Goal: Check status: Check status

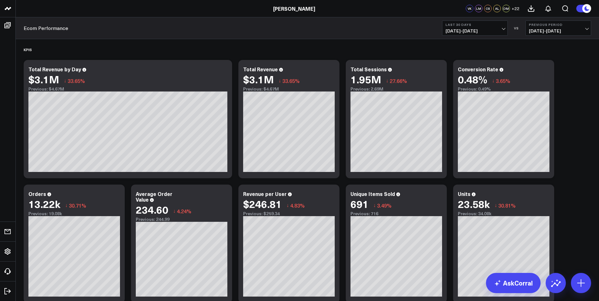
click at [495, 27] on button "Last 30 Days [DATE] - [DATE]" at bounding box center [475, 28] width 66 height 15
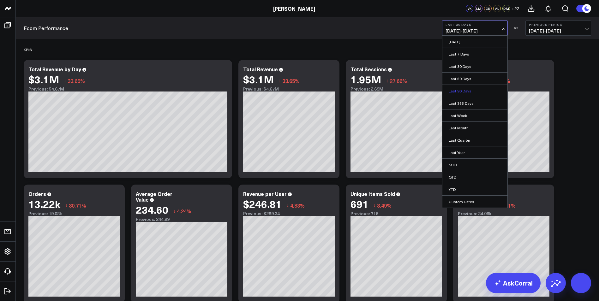
click at [464, 92] on link "Last 90 Days" at bounding box center [474, 91] width 65 height 12
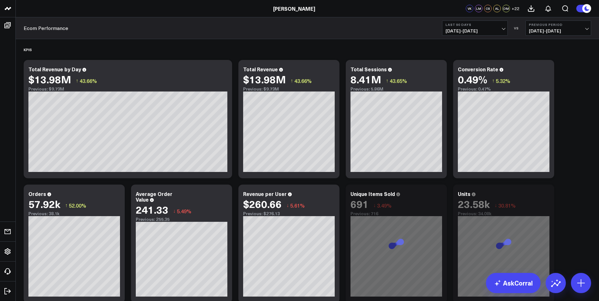
click at [583, 26] on b "Previous Period" at bounding box center [557, 25] width 59 height 4
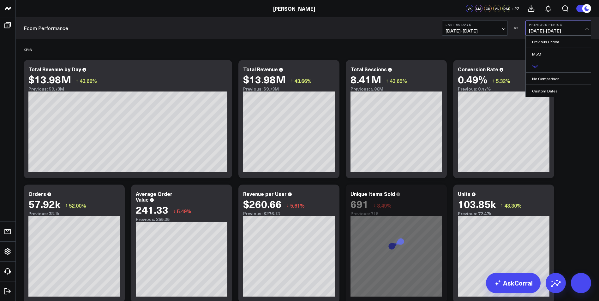
click at [530, 65] on link "YoY" at bounding box center [557, 66] width 65 height 12
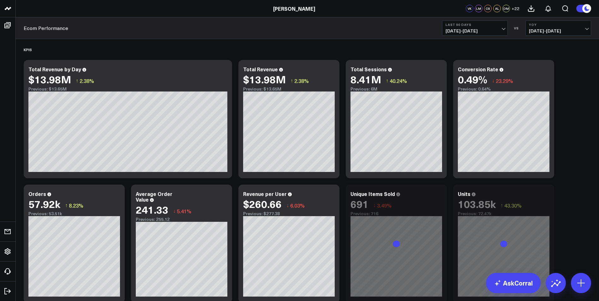
click at [576, 27] on button "YoY [DATE] - [DATE]" at bounding box center [558, 28] width 66 height 15
click at [549, 40] on link "Previous Period" at bounding box center [557, 42] width 65 height 12
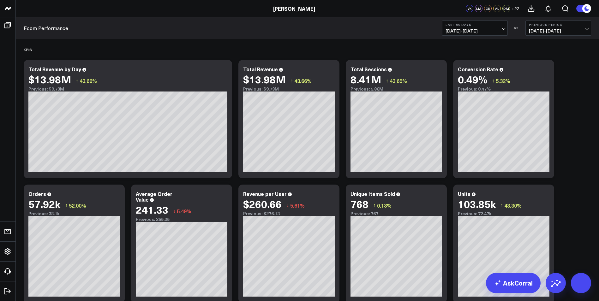
click at [499, 29] on span "[DATE] - [DATE]" at bounding box center [474, 30] width 59 height 5
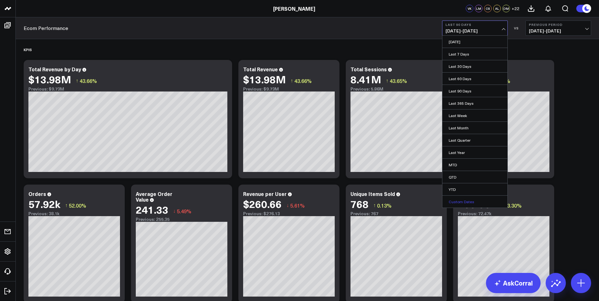
click at [468, 201] on link "Custom Dates" at bounding box center [474, 202] width 65 height 12
select select "7"
select select "2025"
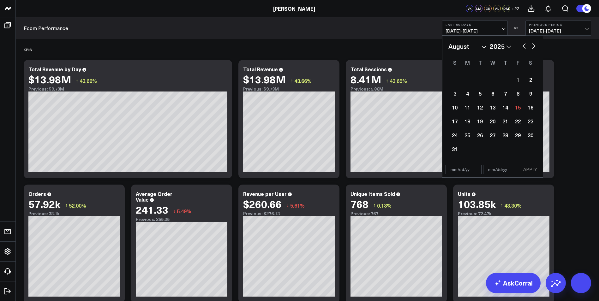
click at [521, 44] on button "button" at bounding box center [524, 46] width 6 height 8
select select "6"
select select "2025"
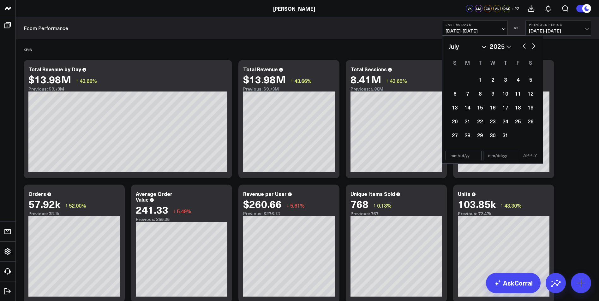
click at [522, 44] on button "button" at bounding box center [524, 46] width 6 height 8
select select "5"
select select "2025"
click at [523, 44] on button "button" at bounding box center [524, 46] width 6 height 8
select select "4"
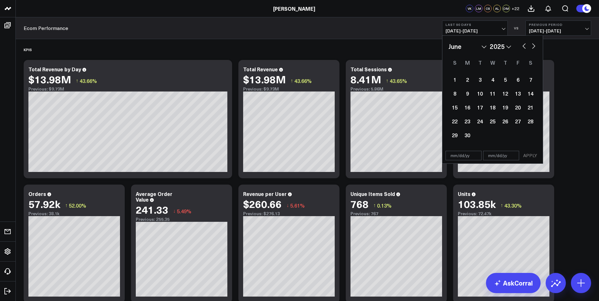
select select "2025"
click at [523, 44] on button "button" at bounding box center [524, 46] width 6 height 8
select select "3"
select select "2025"
click at [481, 80] on div "1" at bounding box center [479, 79] width 13 height 13
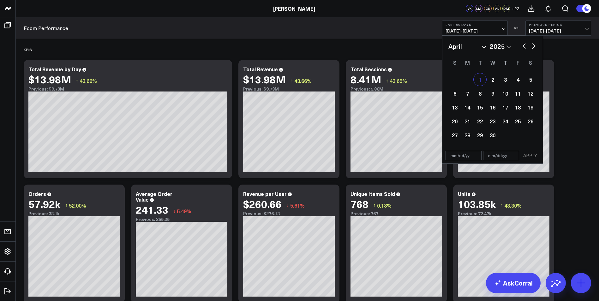
type input "[DATE]"
select select "3"
select select "2025"
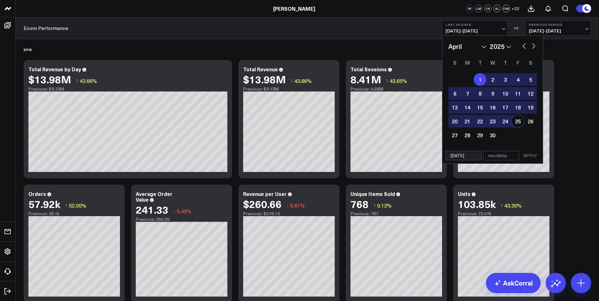
click at [508, 155] on input "text" at bounding box center [501, 155] width 36 height 9
select select "3"
select select "2025"
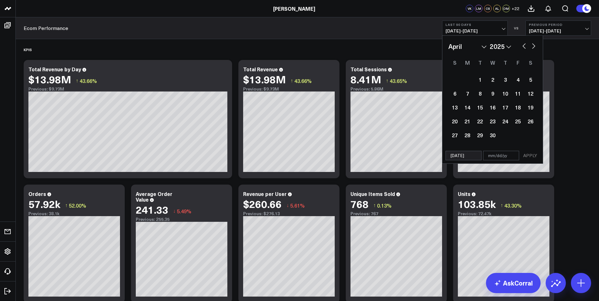
drag, startPoint x: 489, startPoint y: 155, endPoint x: 495, endPoint y: 155, distance: 6.3
click at [495, 155] on input "text" at bounding box center [501, 155] width 36 height 9
select select "3"
select select "2025"
click at [495, 155] on input "text" at bounding box center [501, 155] width 36 height 9
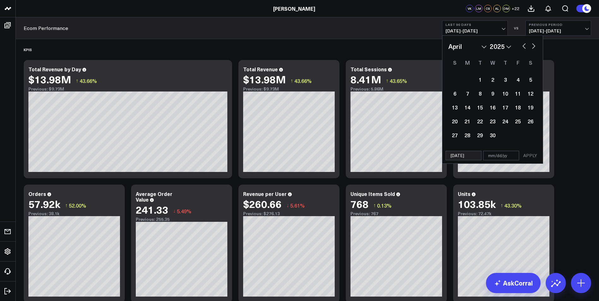
select select "3"
select select "2025"
click at [530, 44] on button "button" at bounding box center [533, 46] width 6 height 8
select select "4"
select select "2025"
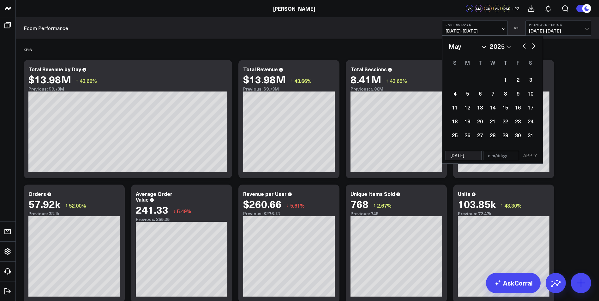
click at [530, 44] on button "button" at bounding box center [533, 46] width 6 height 8
select select "5"
select select "2025"
click at [529, 80] on div "7" at bounding box center [530, 79] width 13 height 13
type input "[DATE]"
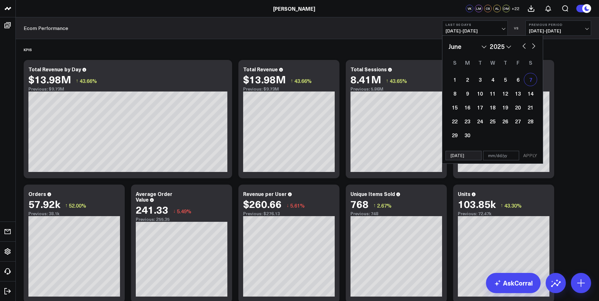
select select "5"
select select "2025"
click at [504, 154] on input "text" at bounding box center [501, 155] width 36 height 9
select select "5"
select select "2025"
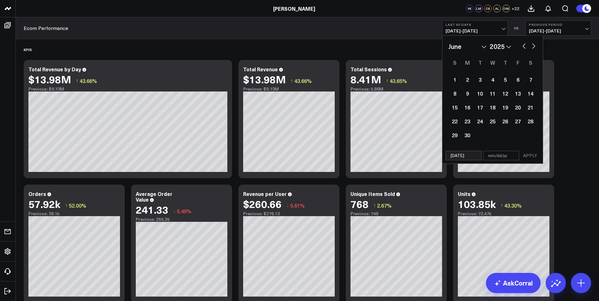
click at [524, 45] on button "button" at bounding box center [524, 46] width 6 height 8
select select "3"
select select "2025"
click at [480, 80] on div "1" at bounding box center [479, 79] width 13 height 13
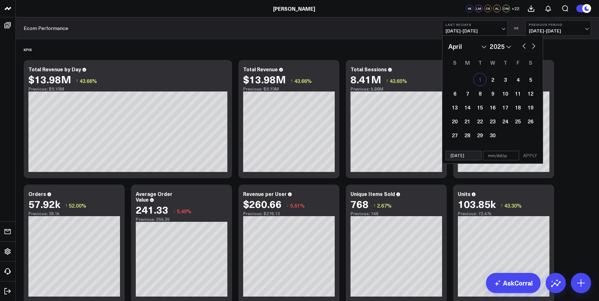
type input "[DATE]"
select select "3"
select select "2025"
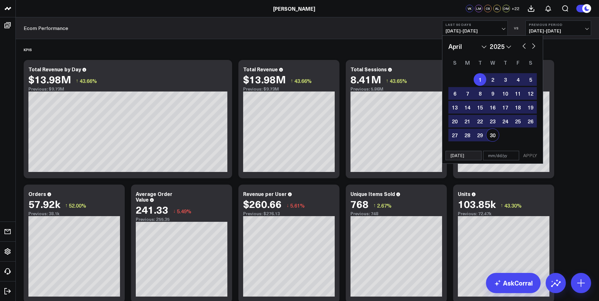
click at [502, 156] on input "text" at bounding box center [501, 155] width 36 height 9
select select "3"
select select "2025"
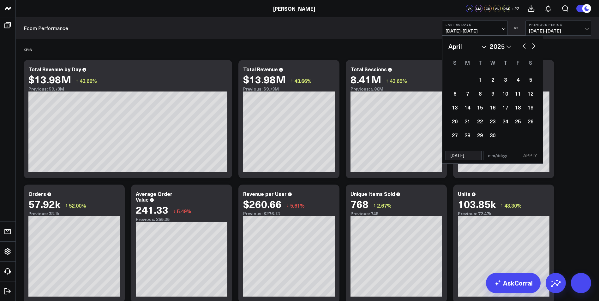
drag, startPoint x: 491, startPoint y: 156, endPoint x: 515, endPoint y: 156, distance: 24.6
click at [515, 156] on input "text" at bounding box center [501, 155] width 36 height 9
select select "3"
select select "2025"
type input "0"
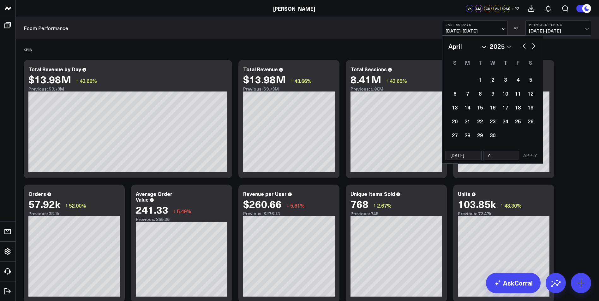
select select "3"
select select "2025"
type input "06"
select select "3"
select select "2025"
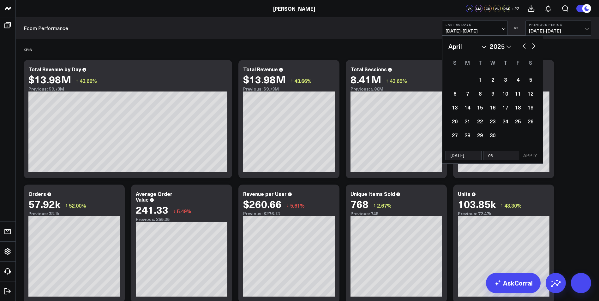
type input "06/0"
select select "3"
select select "2025"
type input "06/07"
select select "3"
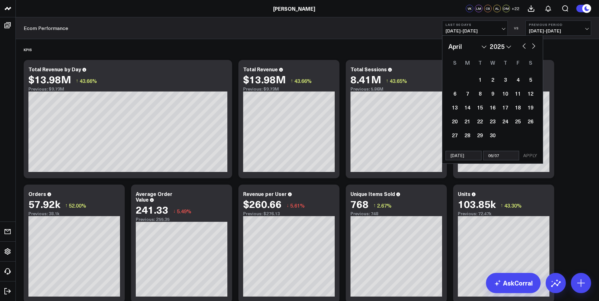
select select "2025"
type input "06/07/2"
select select "3"
select select "2025"
type input "[DATE]"
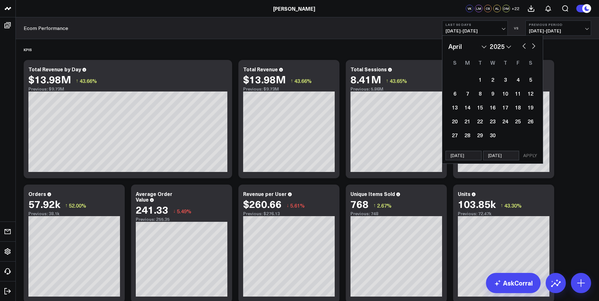
select select "3"
select select "2025"
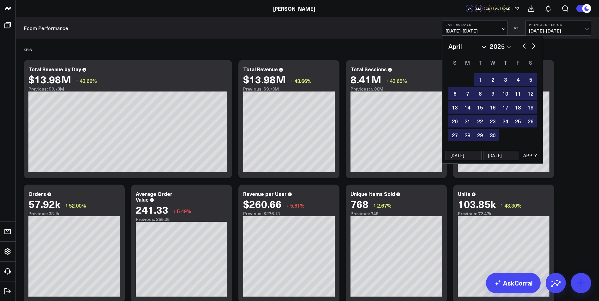
type input "[DATE]"
click at [535, 155] on button "APPLY" at bounding box center [529, 155] width 19 height 9
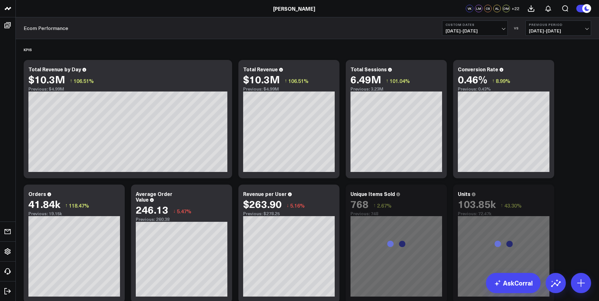
click at [578, 31] on span "[DATE] - [DATE]" at bounding box center [557, 30] width 59 height 5
click at [540, 67] on link "YoY" at bounding box center [557, 66] width 65 height 12
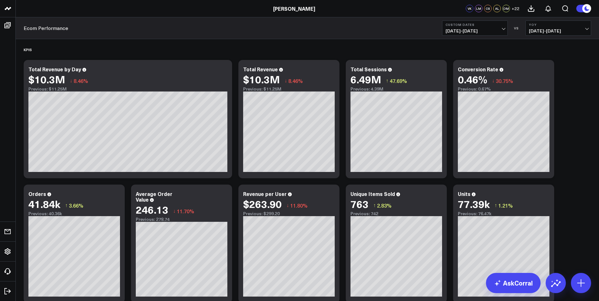
click at [503, 28] on span "[DATE] - [DATE]" at bounding box center [474, 30] width 59 height 5
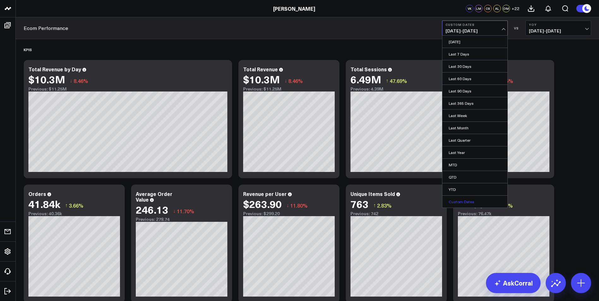
click at [471, 205] on link "Custom Dates" at bounding box center [474, 202] width 65 height 12
select select "7"
select select "2025"
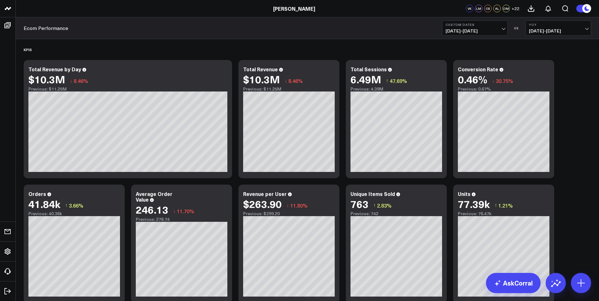
click at [484, 25] on b "Custom Dates" at bounding box center [474, 25] width 59 height 4
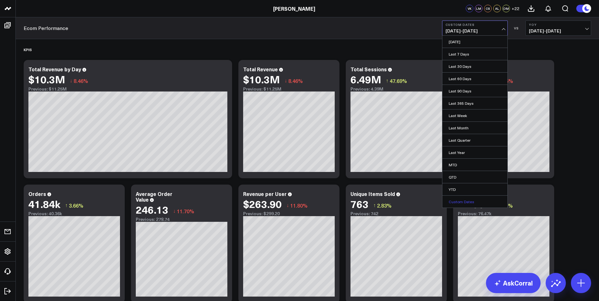
click at [456, 202] on link "Custom Dates" at bounding box center [474, 202] width 65 height 12
select select "7"
select select "2025"
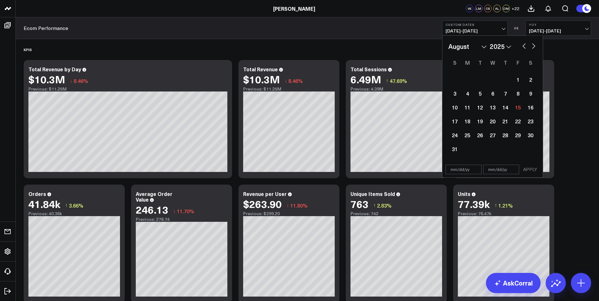
click at [525, 44] on button "button" at bounding box center [524, 46] width 6 height 8
select select "6"
select select "2025"
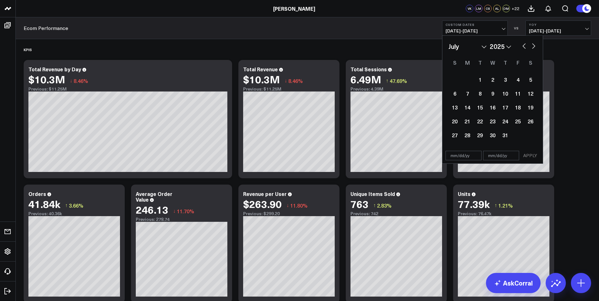
click at [525, 44] on button "button" at bounding box center [524, 46] width 6 height 8
select select "5"
select select "2025"
click at [525, 44] on button "button" at bounding box center [524, 46] width 6 height 8
select select "4"
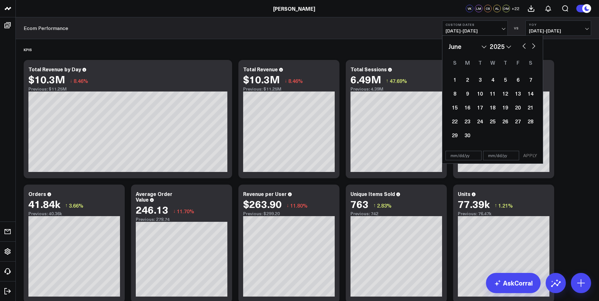
select select "2025"
click at [525, 44] on button "button" at bounding box center [524, 46] width 6 height 8
select select "3"
select select "2025"
click at [477, 78] on div "1" at bounding box center [479, 79] width 13 height 13
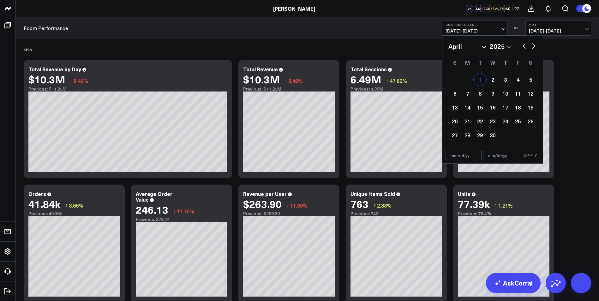
type input "[DATE]"
select select "3"
select select "2025"
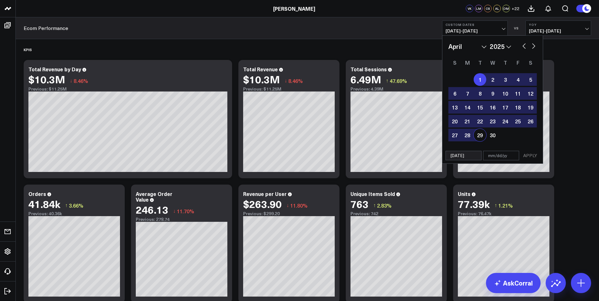
click at [505, 160] on input "text" at bounding box center [501, 155] width 36 height 9
select select "3"
select select "2025"
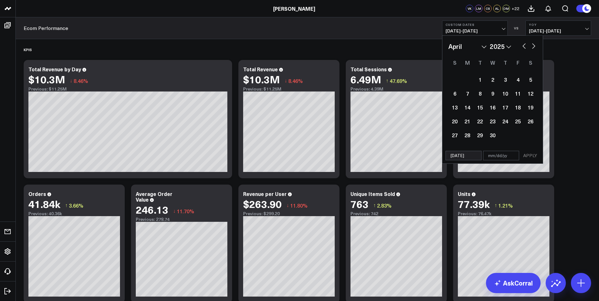
type input "0"
select select "3"
select select "2025"
type input "06"
select select "3"
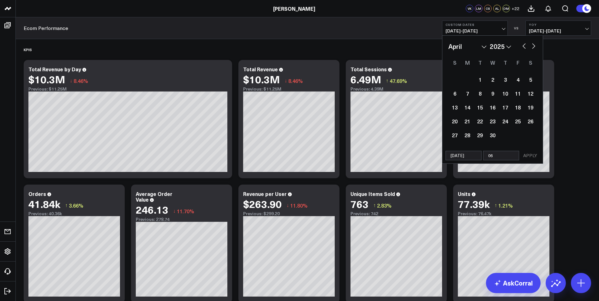
select select "2025"
type input "06/0"
select select "3"
select select "2025"
type input "06/06"
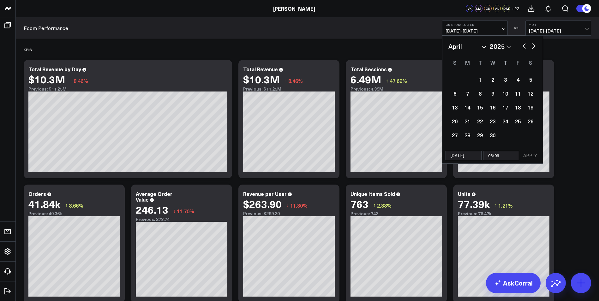
select select "3"
select select "2025"
type input "06/06/2"
select select "3"
select select "2025"
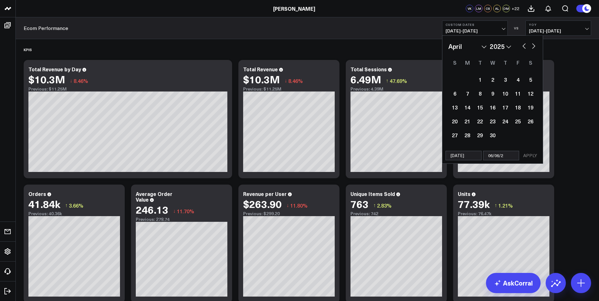
type input "[DATE]"
select select "3"
select select "2025"
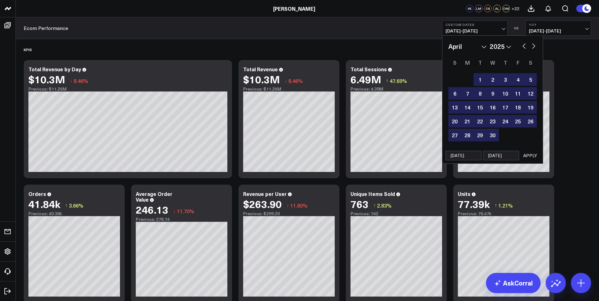
type input "[DATE]"
click at [532, 156] on button "APPLY" at bounding box center [529, 155] width 19 height 9
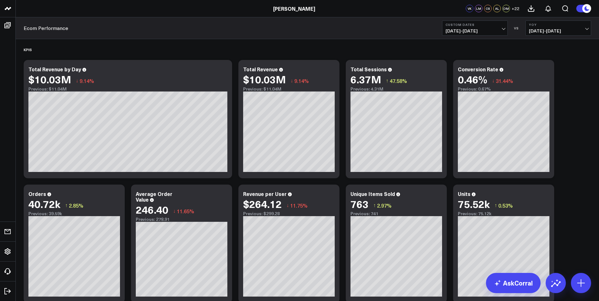
click at [503, 28] on span "[DATE] - [DATE]" at bounding box center [474, 30] width 59 height 5
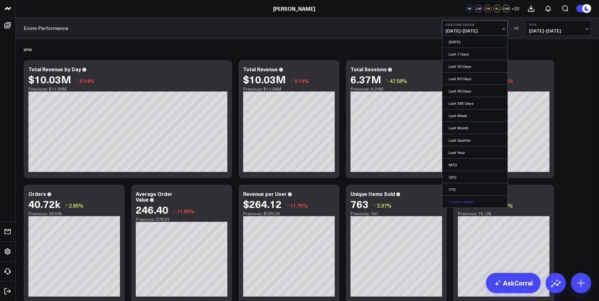
click at [477, 202] on link "Custom Dates" at bounding box center [474, 202] width 65 height 12
select select "7"
select select "2025"
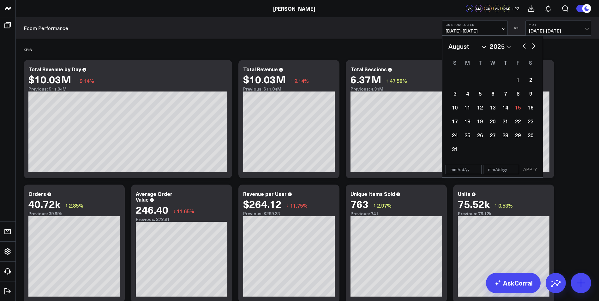
click at [521, 45] on button "button" at bounding box center [524, 46] width 6 height 8
select select "6"
select select "2025"
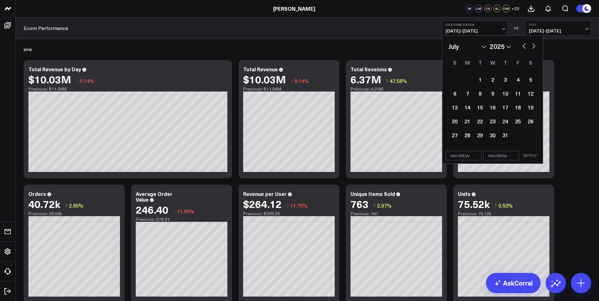
click at [521, 45] on button "button" at bounding box center [524, 46] width 6 height 8
select select "5"
select select "2025"
click at [530, 83] on div "7" at bounding box center [530, 79] width 13 height 13
type input "[DATE]"
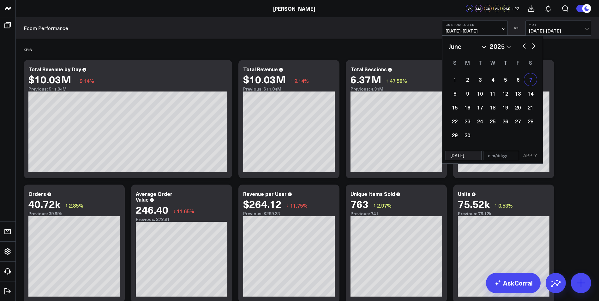
select select "5"
select select "2025"
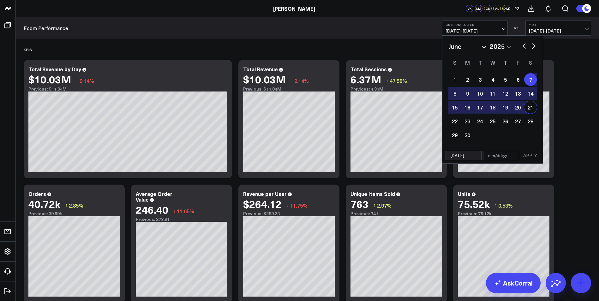
click at [487, 156] on input "text" at bounding box center [501, 155] width 36 height 9
select select "5"
select select "2025"
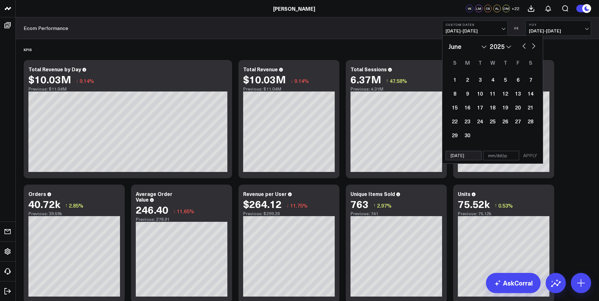
type input "0"
select select "5"
select select "2025"
type input "08"
select select "5"
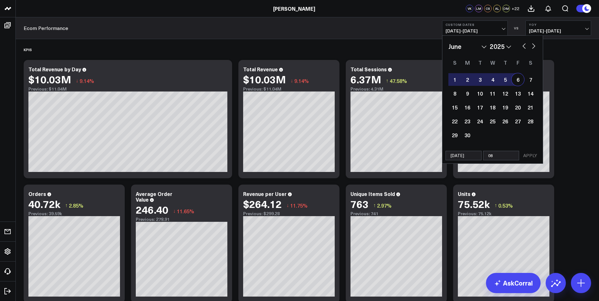
select select "2025"
type input "08/1"
select select "5"
select select "2025"
type input "08/15"
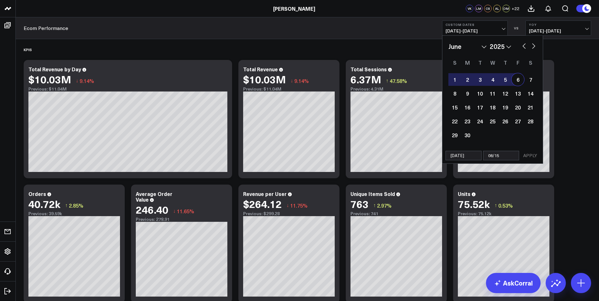
select select "5"
select select "2025"
type input "08/15/2"
select select "5"
select select "2025"
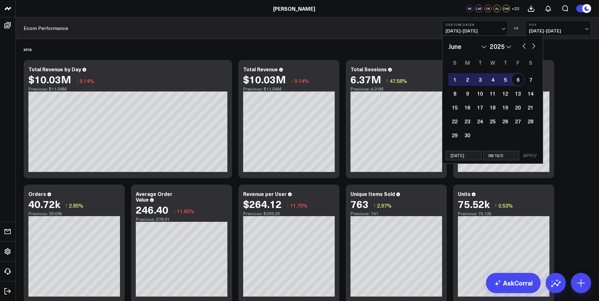
type input "[DATE]"
select select "5"
select select "2025"
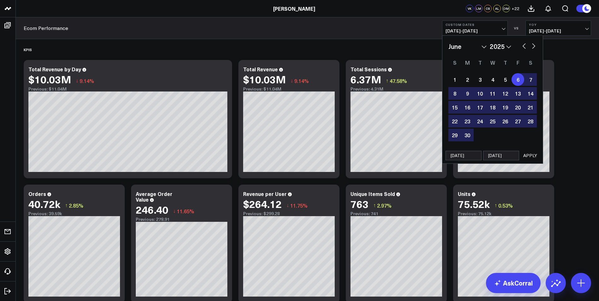
type input "[DATE]"
click at [531, 156] on button "APPLY" at bounding box center [529, 155] width 19 height 9
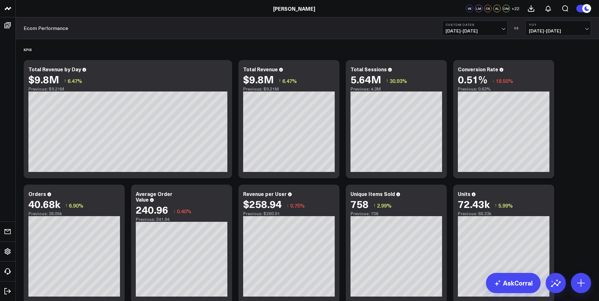
click at [503, 29] on span "[DATE] - [DATE]" at bounding box center [474, 30] width 59 height 5
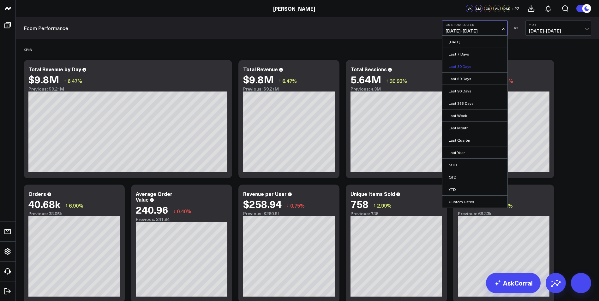
click at [462, 65] on link "Last 30 Days" at bounding box center [474, 66] width 65 height 12
